Goal: Entertainment & Leisure: Consume media (video, audio)

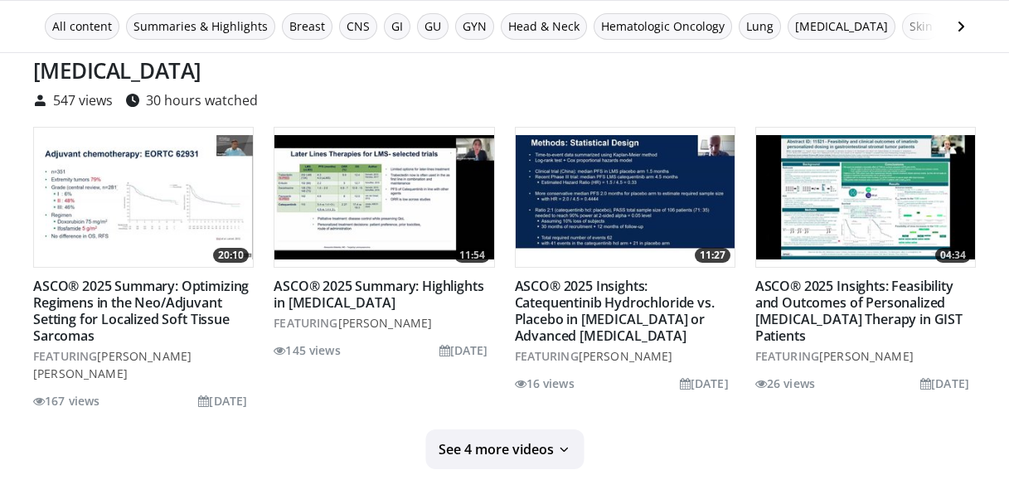
scroll to position [4487, 0]
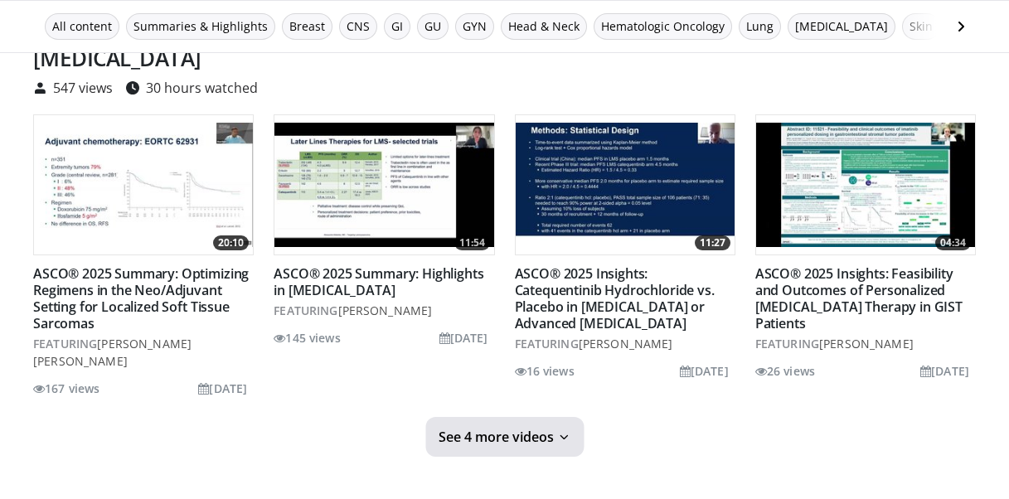
click at [518, 429] on span "See 4 more videos" at bounding box center [496, 437] width 115 height 17
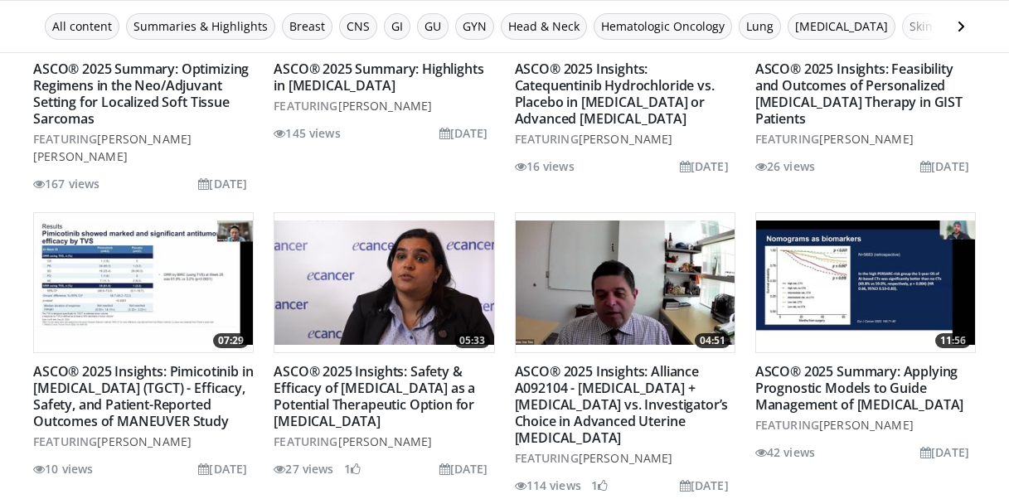
scroll to position [4700, 0]
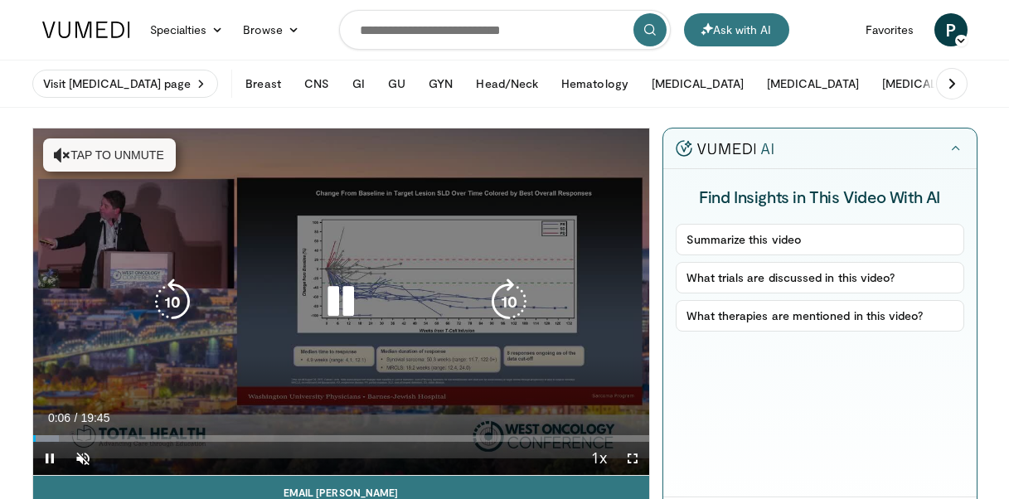
click at [83, 153] on button "Tap to unmute" at bounding box center [109, 154] width 133 height 33
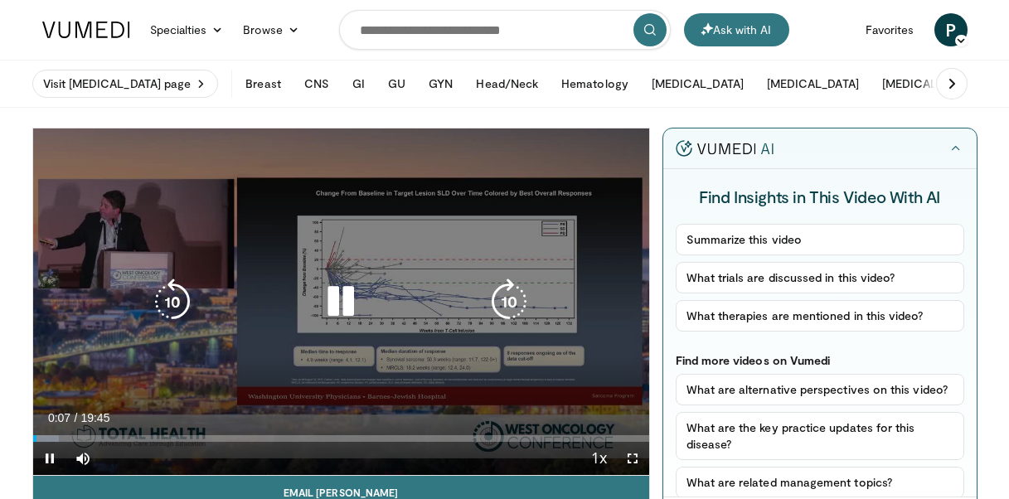
click at [334, 303] on icon "Video Player" at bounding box center [341, 302] width 46 height 46
click at [335, 303] on icon "Video Player" at bounding box center [341, 302] width 46 height 46
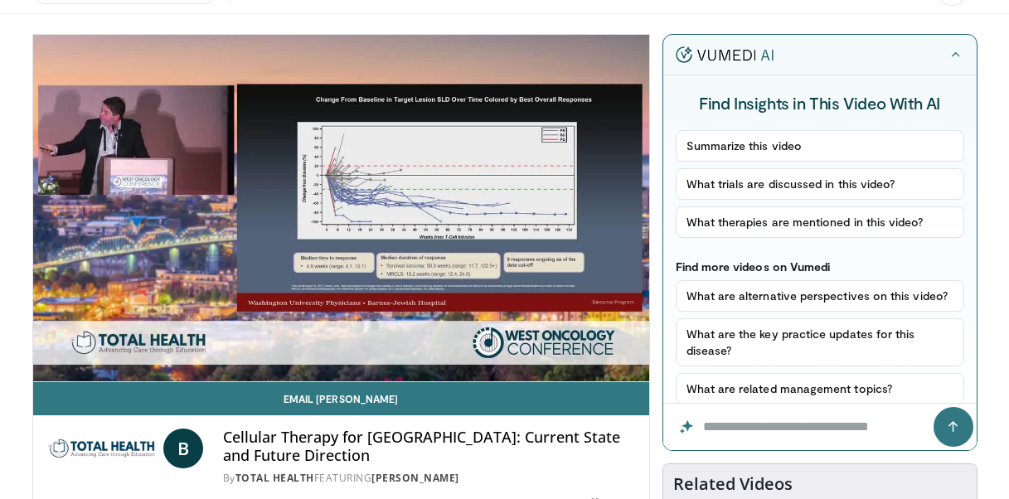
scroll to position [83, 0]
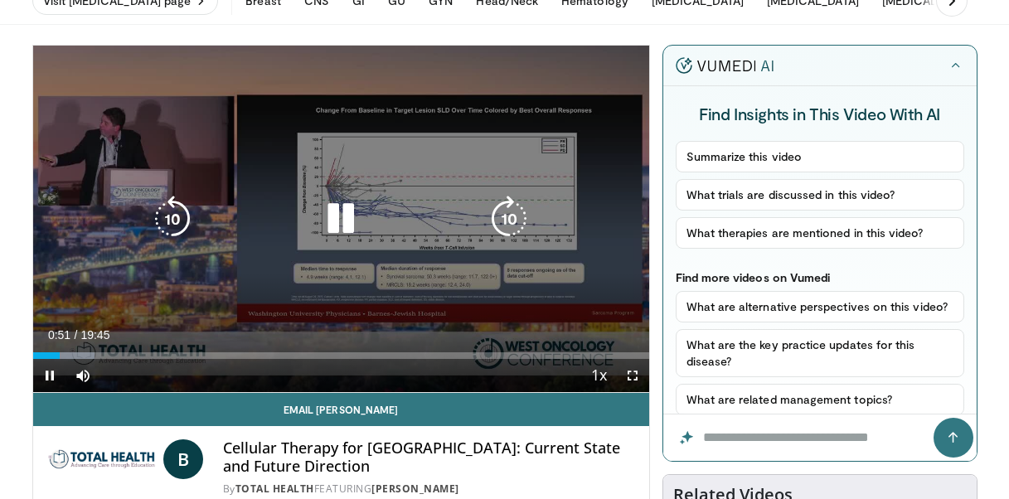
click at [337, 217] on icon "Video Player" at bounding box center [341, 219] width 46 height 46
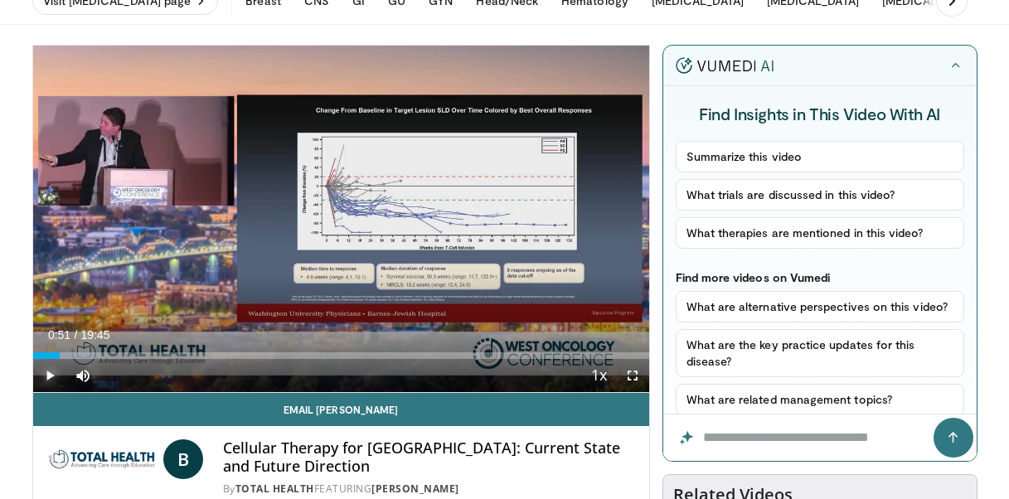
click at [53, 376] on span "Video Player" at bounding box center [49, 375] width 33 height 33
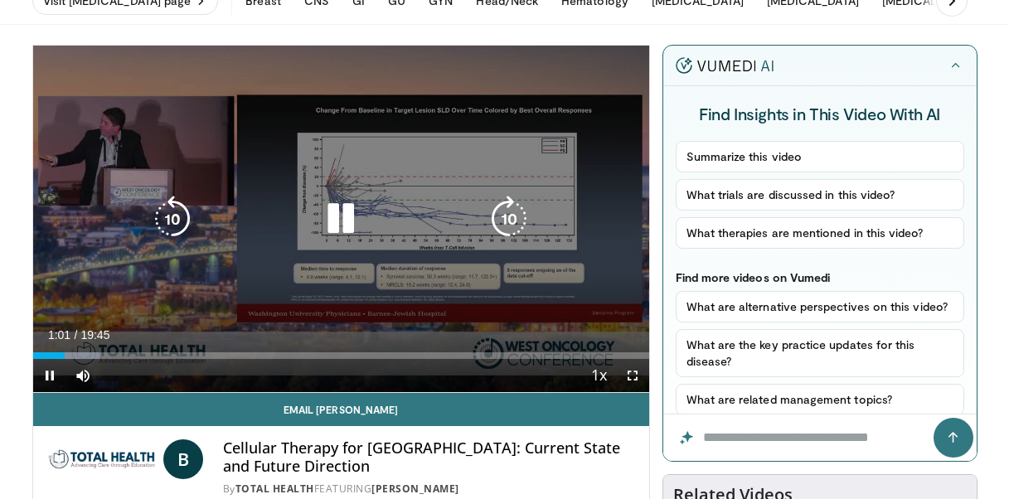
click at [530, 265] on div "10 seconds Tap to unmute" at bounding box center [341, 219] width 616 height 347
click at [329, 221] on icon "Video Player" at bounding box center [341, 219] width 46 height 46
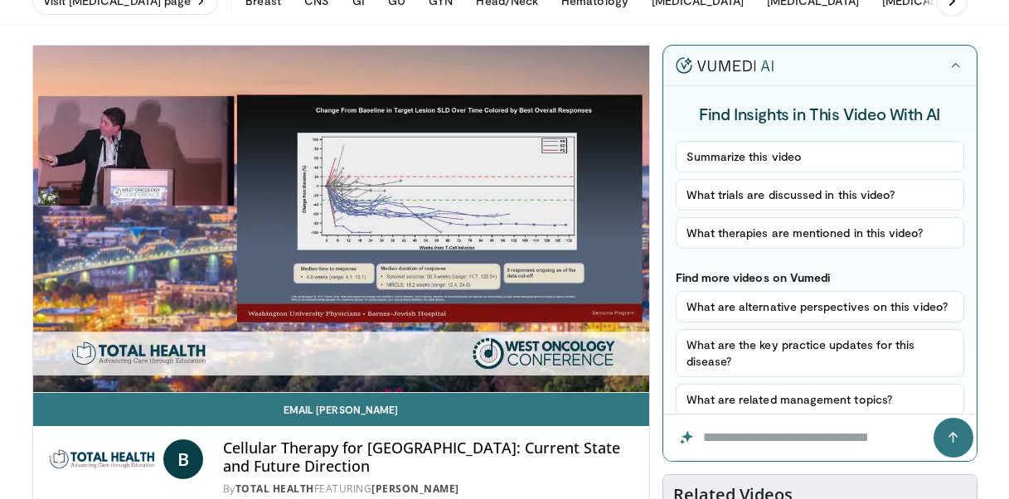
click at [633, 377] on div "10 seconds Tap to unmute" at bounding box center [341, 219] width 616 height 347
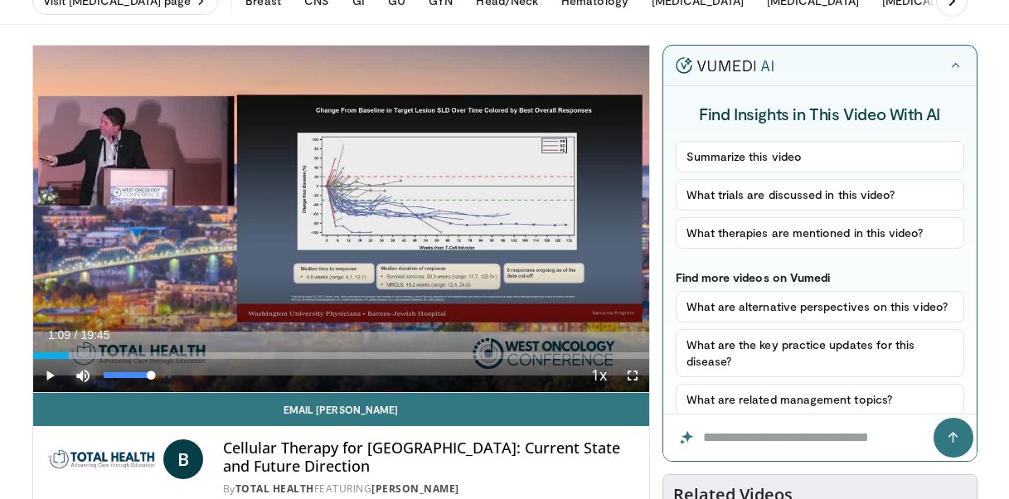
click at [81, 376] on span "Video Player" at bounding box center [82, 375] width 33 height 33
drag, startPoint x: 101, startPoint y: 373, endPoint x: 141, endPoint y: 374, distance: 39.8
click at [141, 374] on div "Volume Level" at bounding box center [123, 375] width 38 height 6
click at [85, 375] on span "Video Player" at bounding box center [82, 375] width 33 height 33
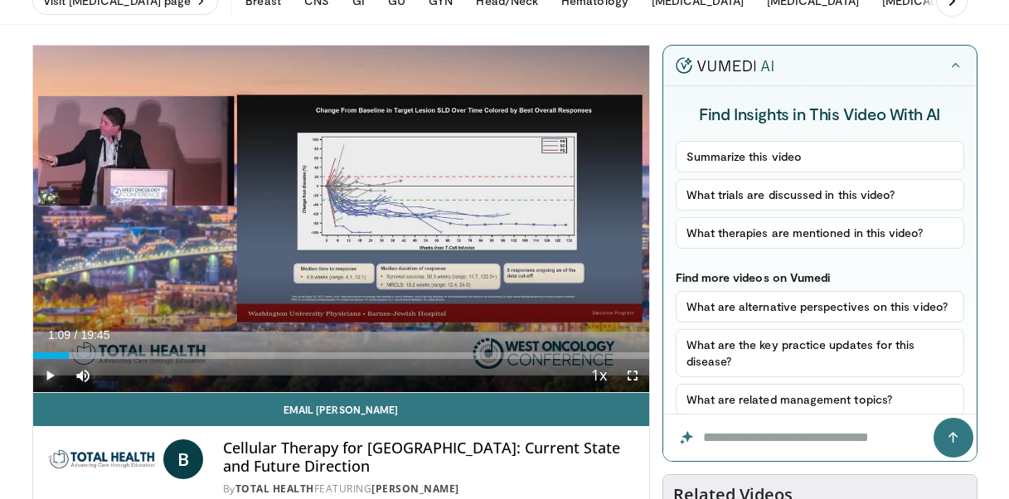
click at [48, 378] on span "Video Player" at bounding box center [49, 375] width 33 height 33
click at [634, 375] on span "Video Player" at bounding box center [632, 375] width 33 height 33
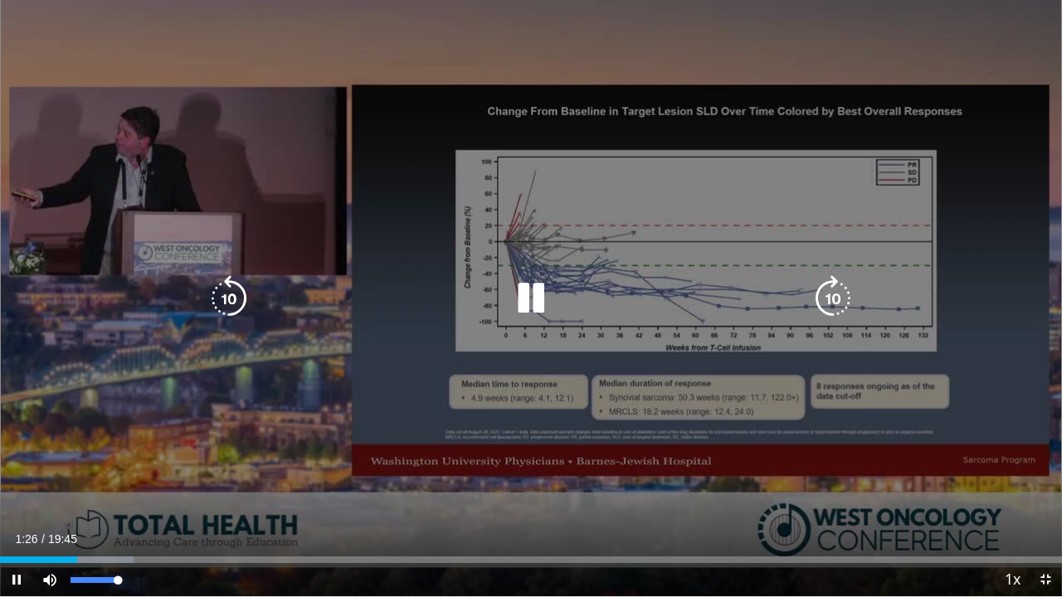
drag, startPoint x: 110, startPoint y: 582, endPoint x: 124, endPoint y: 581, distance: 14.2
click at [124, 498] on div "Mute 100%" at bounding box center [91, 579] width 116 height 33
click at [405, 54] on div "10 seconds Tap to unmute" at bounding box center [531, 298] width 1062 height 596
drag, startPoint x: 95, startPoint y: 560, endPoint x: 10, endPoint y: 556, distance: 84.7
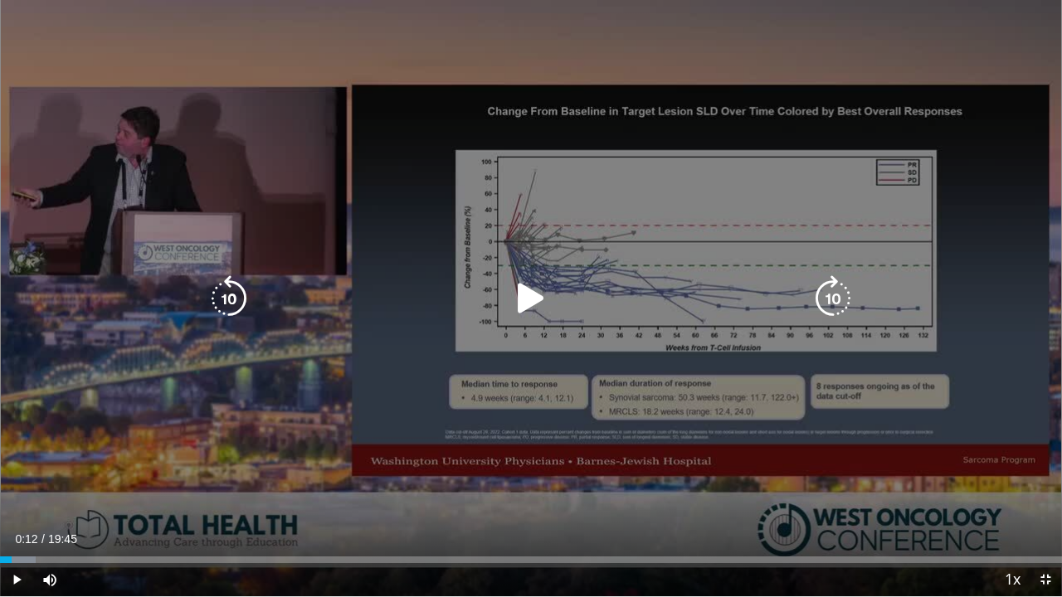
click at [11, 498] on div "Loaded : 3.34% 00:12 00:12" at bounding box center [531, 555] width 1062 height 16
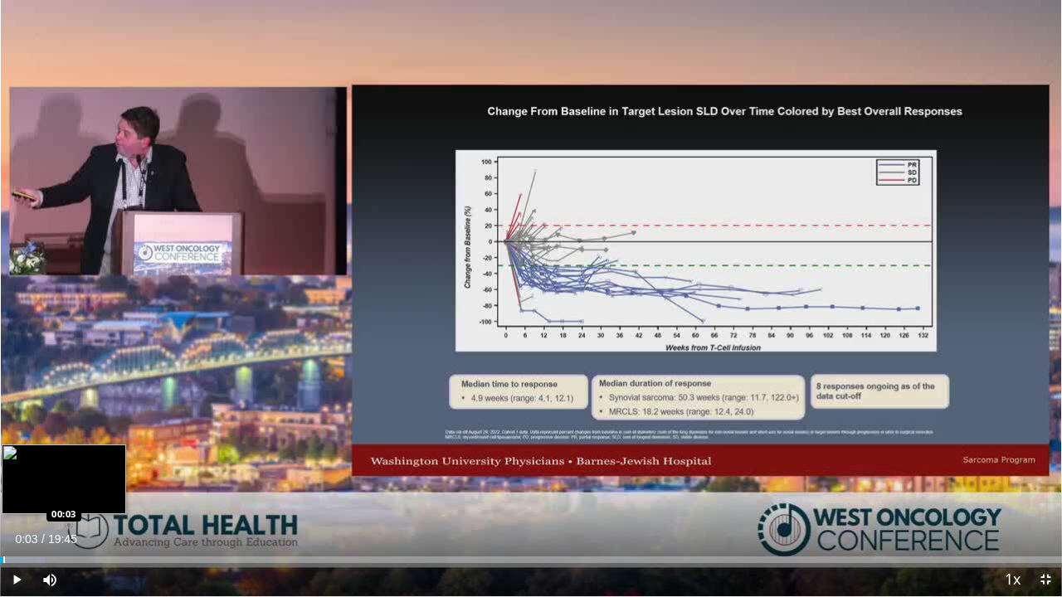
drag, startPoint x: 15, startPoint y: 560, endPoint x: 2, endPoint y: 561, distance: 12.5
click at [3, 498] on div "Progress Bar" at bounding box center [4, 559] width 2 height 7
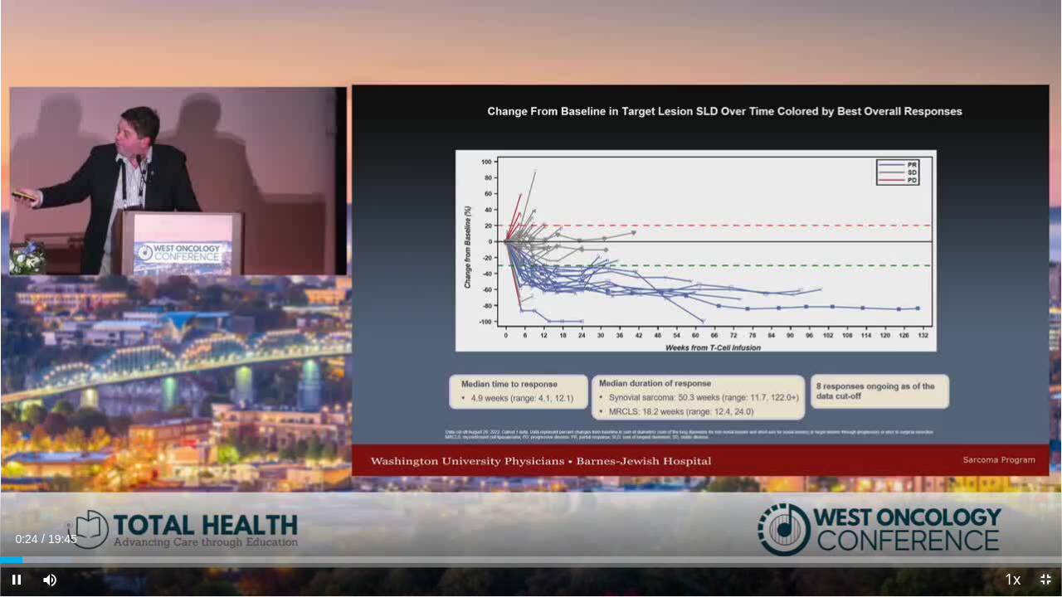
click at [1008, 498] on span "Video Player" at bounding box center [1044, 579] width 33 height 33
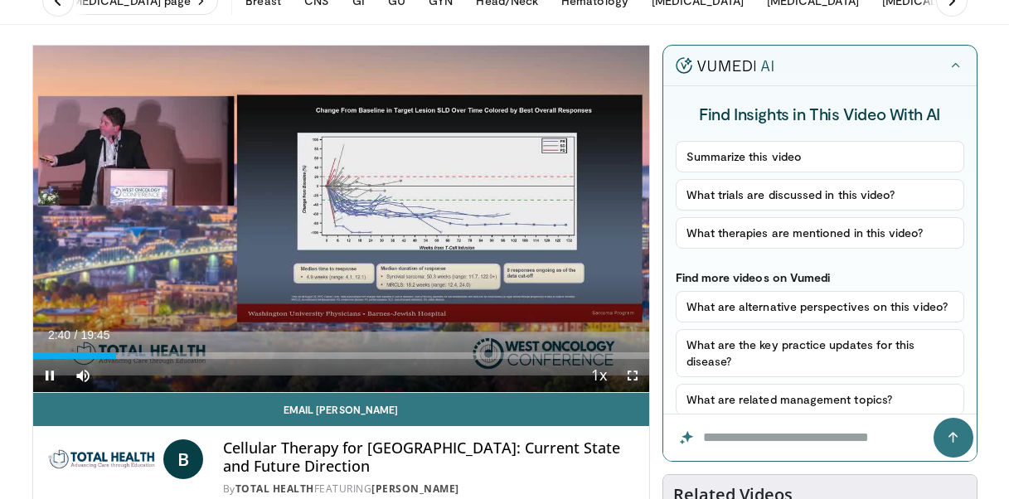
click at [628, 375] on span "Video Player" at bounding box center [632, 375] width 33 height 33
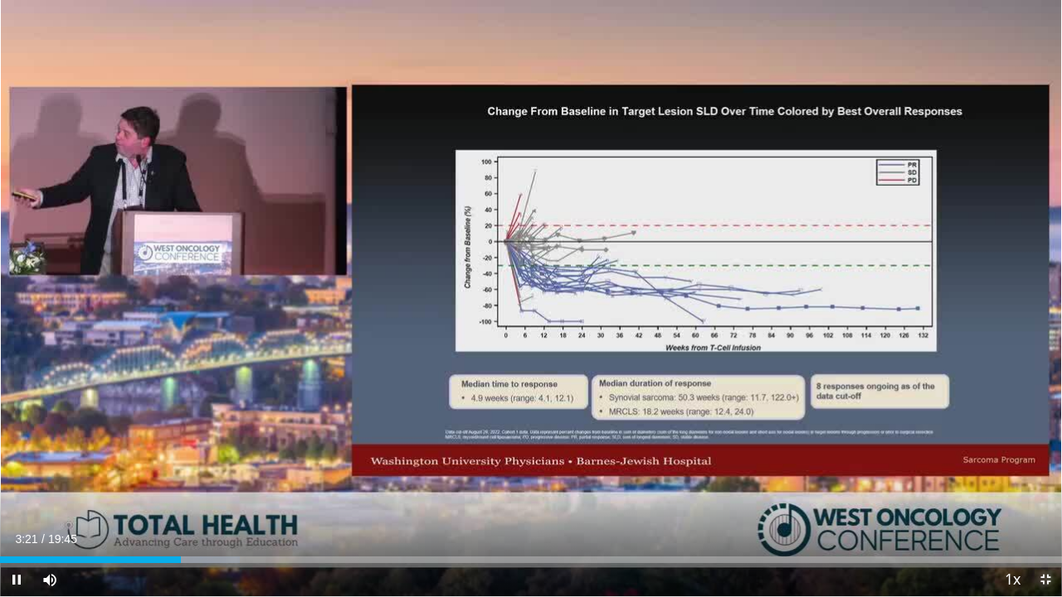
click at [1008, 498] on span "Video Player" at bounding box center [1044, 579] width 33 height 33
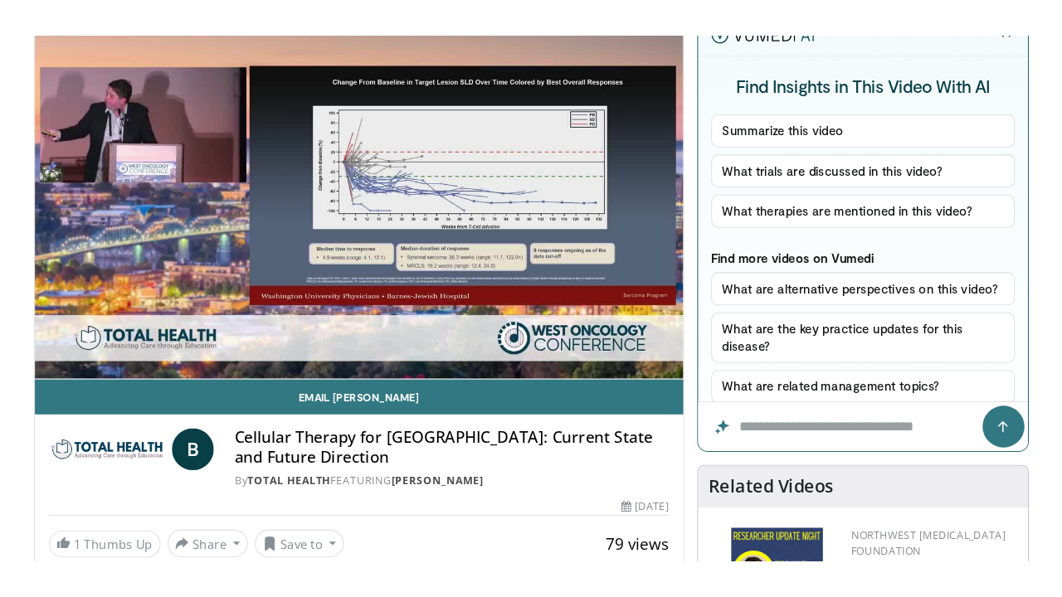
scroll to position [149, 0]
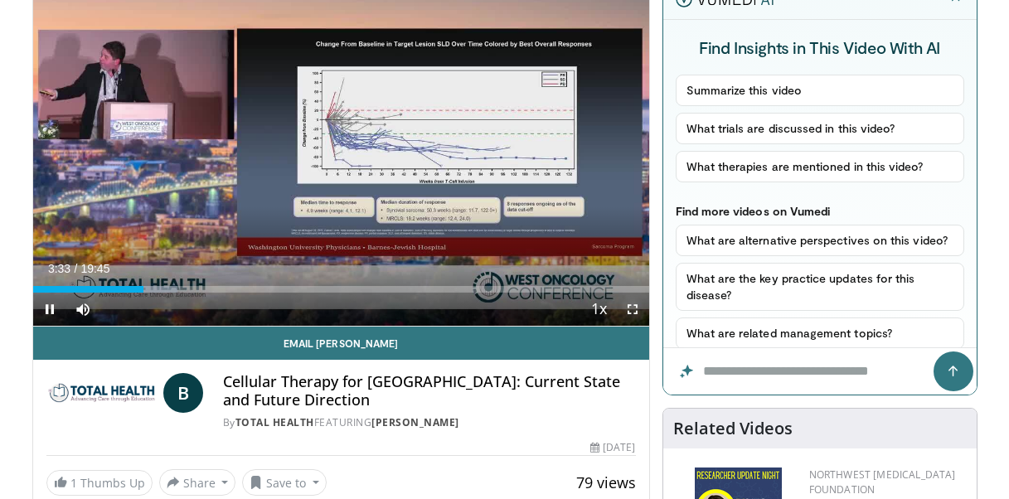
click at [632, 309] on span "Video Player" at bounding box center [632, 309] width 33 height 33
